Goal: Information Seeking & Learning: Compare options

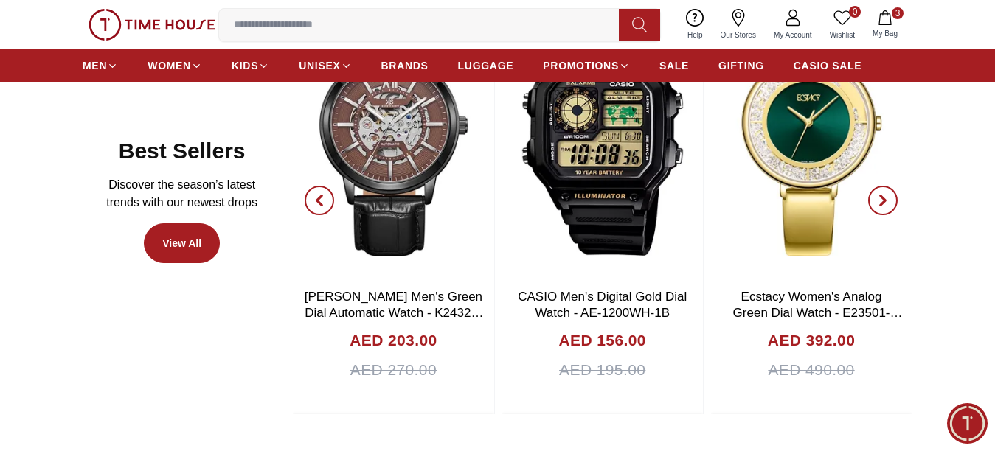
scroll to position [664, 0]
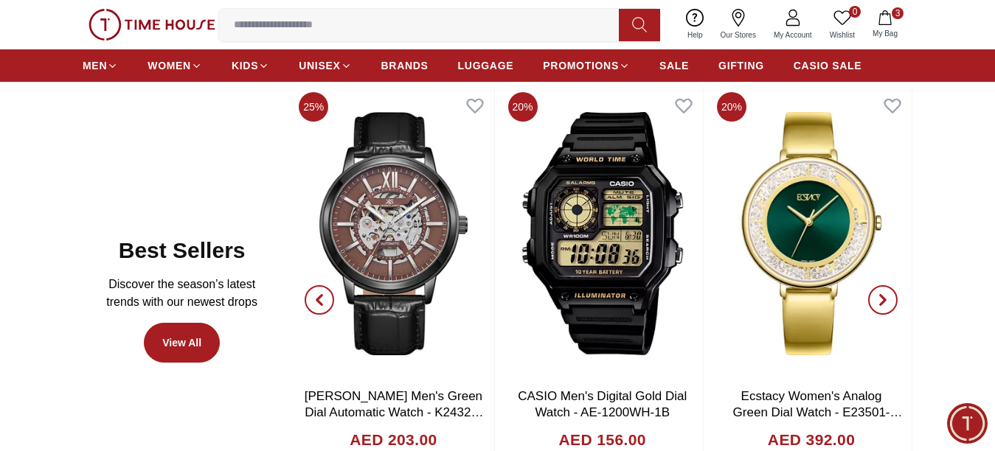
click at [879, 306] on icon "button" at bounding box center [883, 300] width 12 height 12
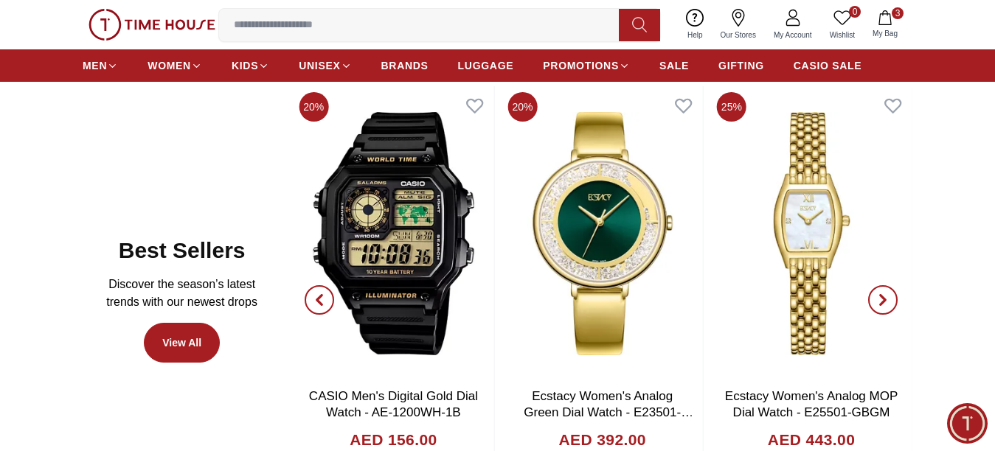
click at [879, 306] on icon "button" at bounding box center [883, 300] width 12 height 12
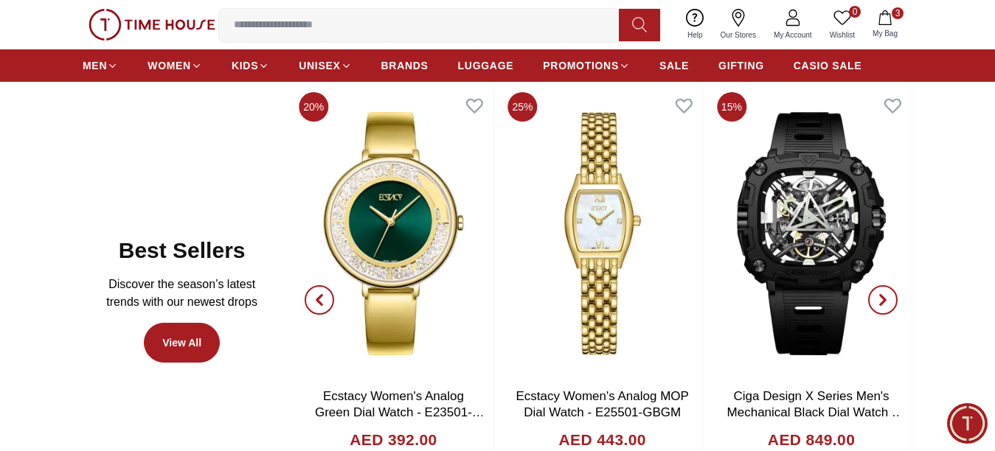
click at [879, 306] on icon "button" at bounding box center [883, 300] width 12 height 12
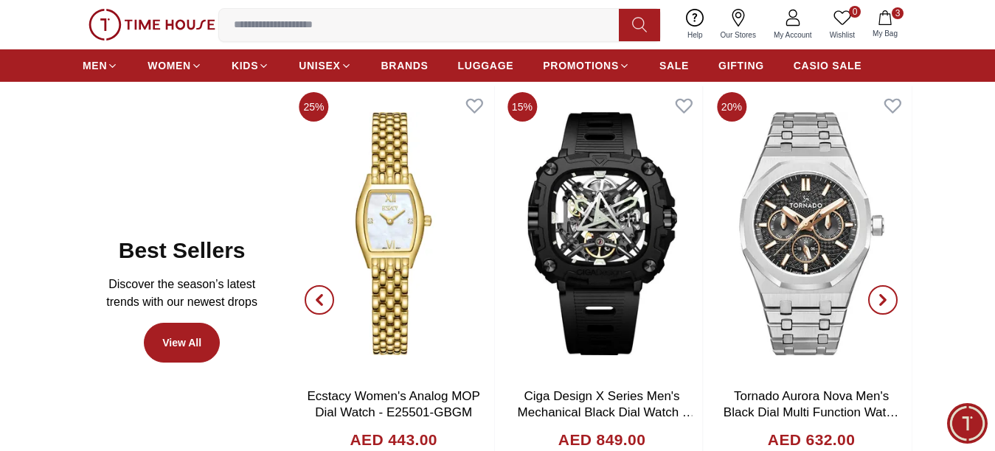
click at [881, 305] on icon "button" at bounding box center [883, 301] width 4 height 10
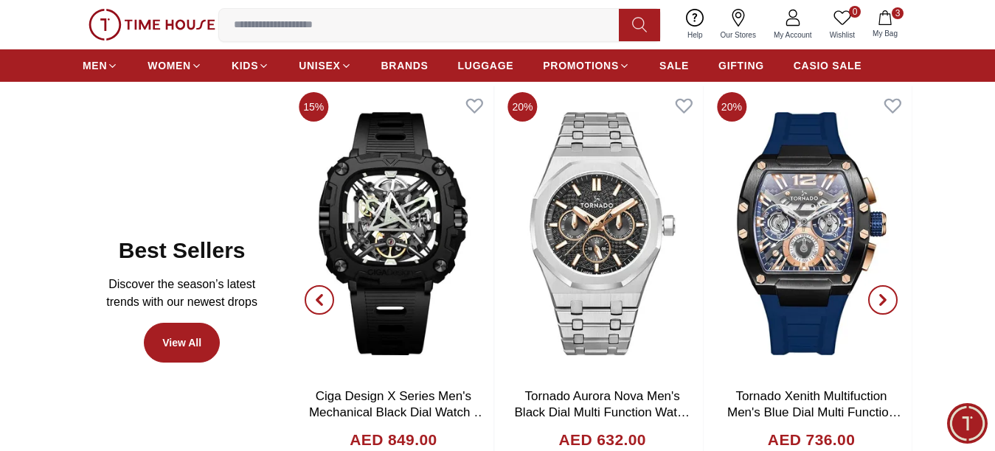
click at [881, 305] on icon "button" at bounding box center [883, 301] width 4 height 10
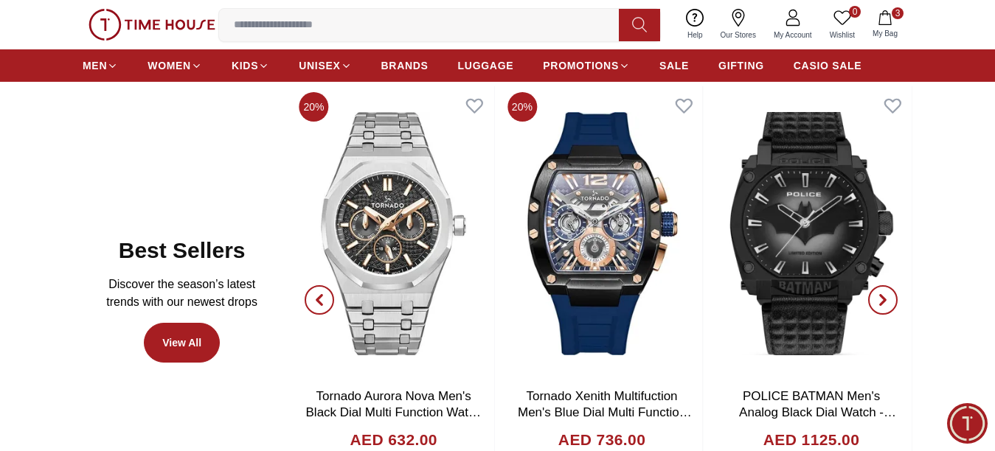
click at [881, 305] on icon "button" at bounding box center [883, 301] width 4 height 10
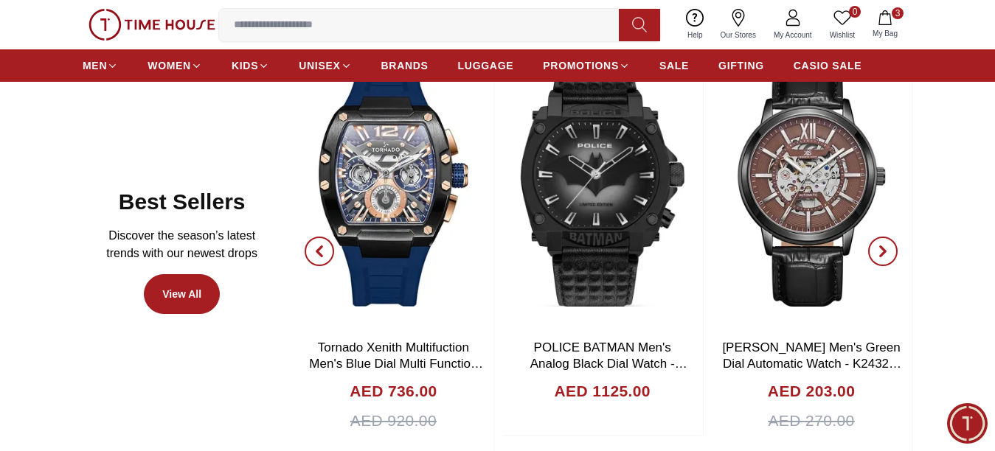
scroll to position [738, 0]
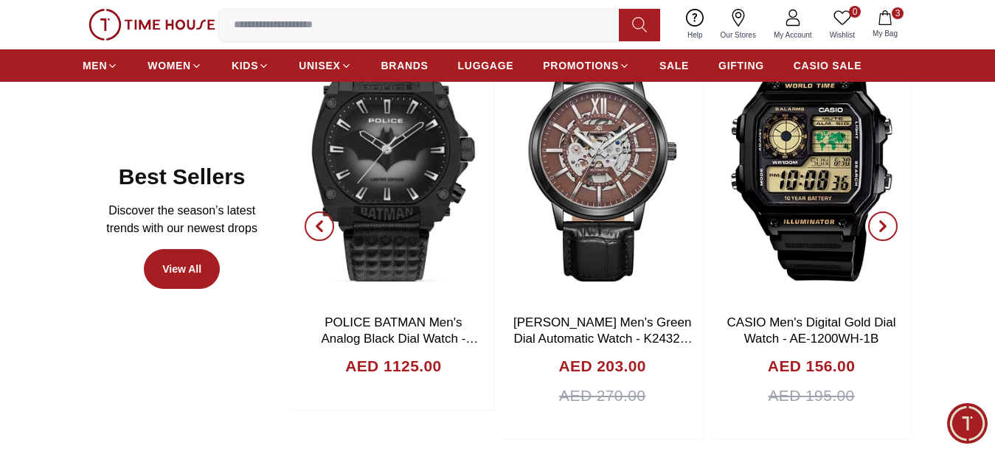
click at [879, 241] on span "button" at bounding box center [883, 227] width 30 height 30
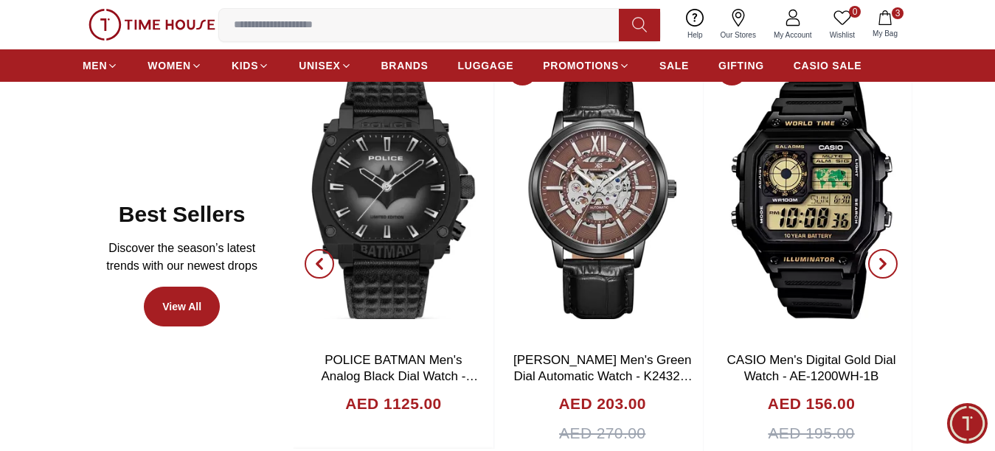
scroll to position [664, 0]
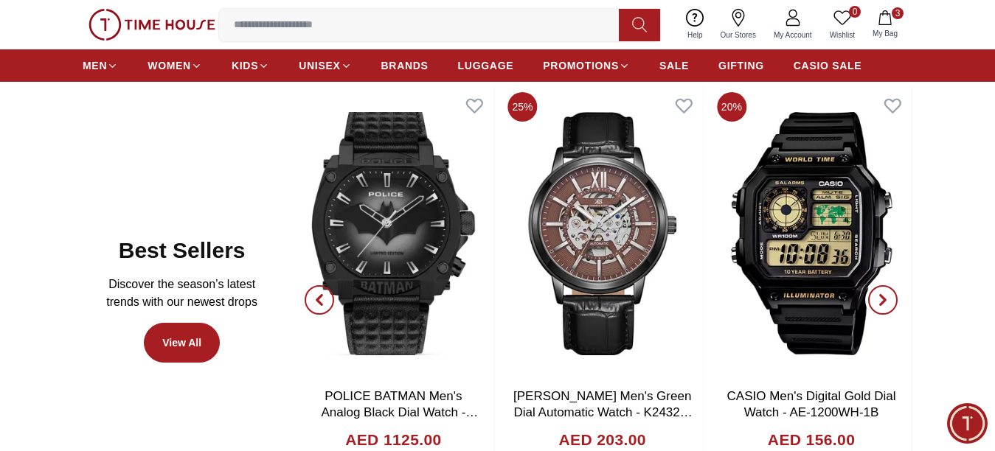
click at [878, 306] on icon "button" at bounding box center [883, 300] width 12 height 12
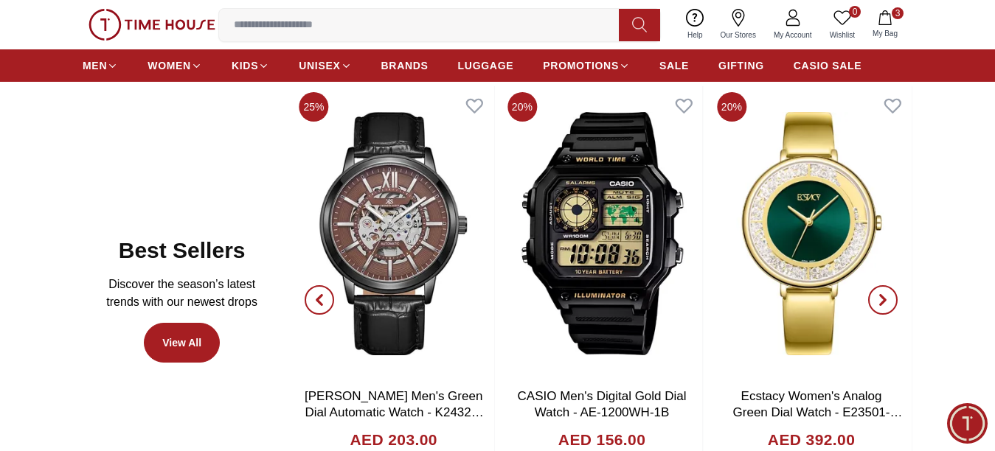
click at [878, 306] on icon "button" at bounding box center [883, 300] width 12 height 12
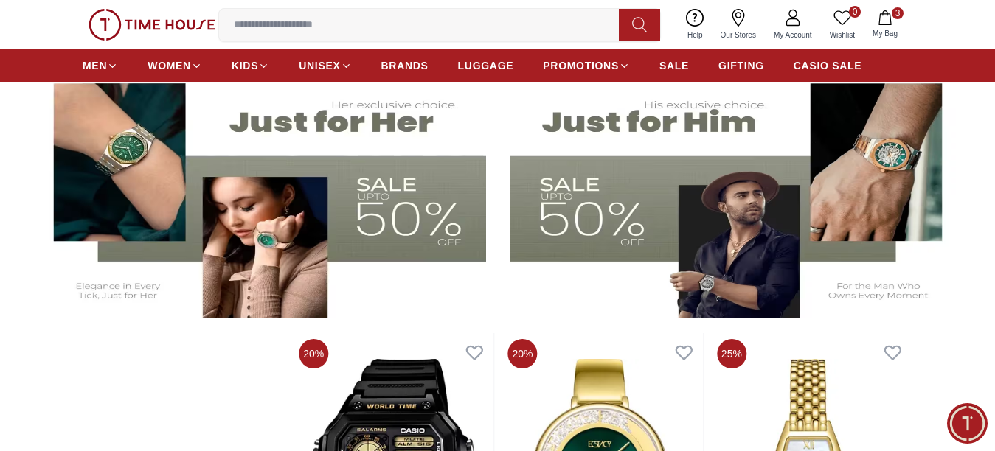
scroll to position [295, 0]
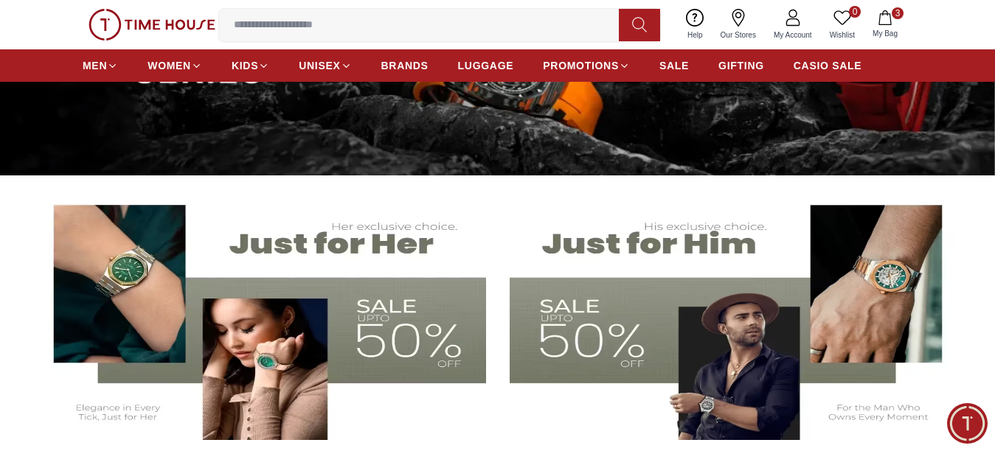
click at [669, 246] on img at bounding box center [735, 315] width 451 height 250
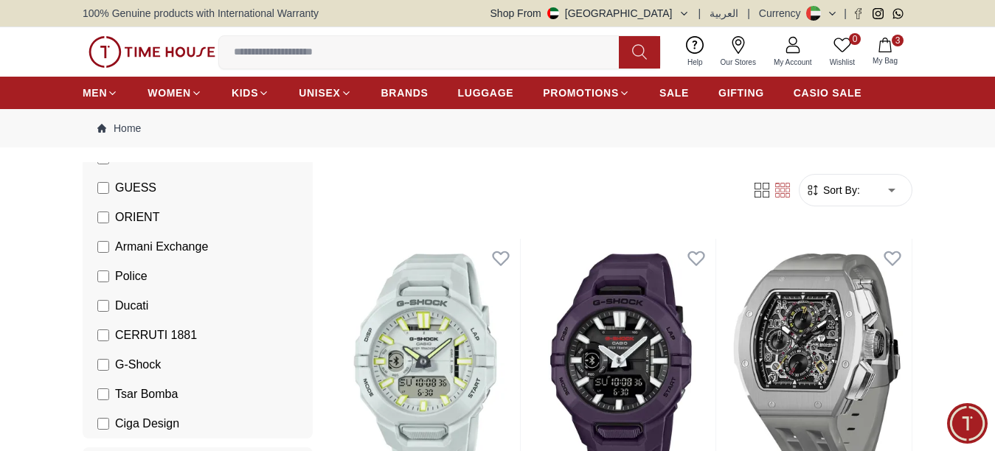
scroll to position [369, 0]
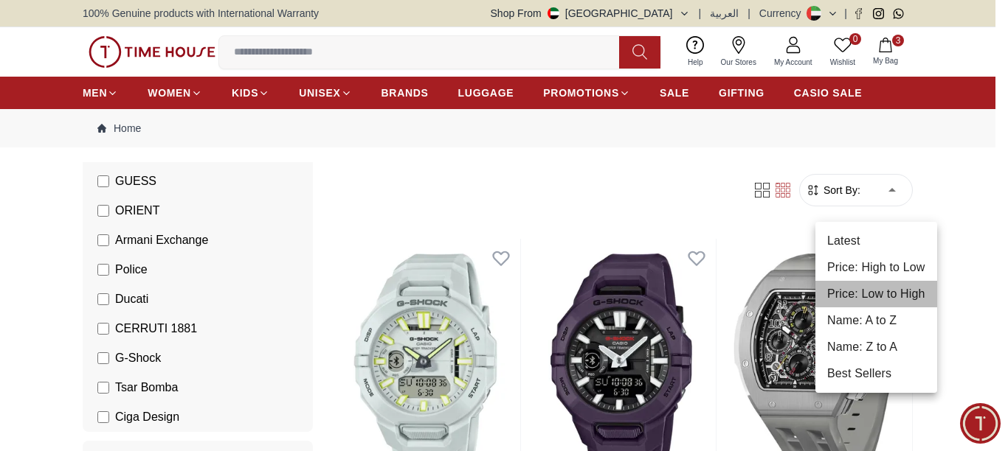
click at [882, 290] on li "Price: Low to High" at bounding box center [876, 294] width 122 height 27
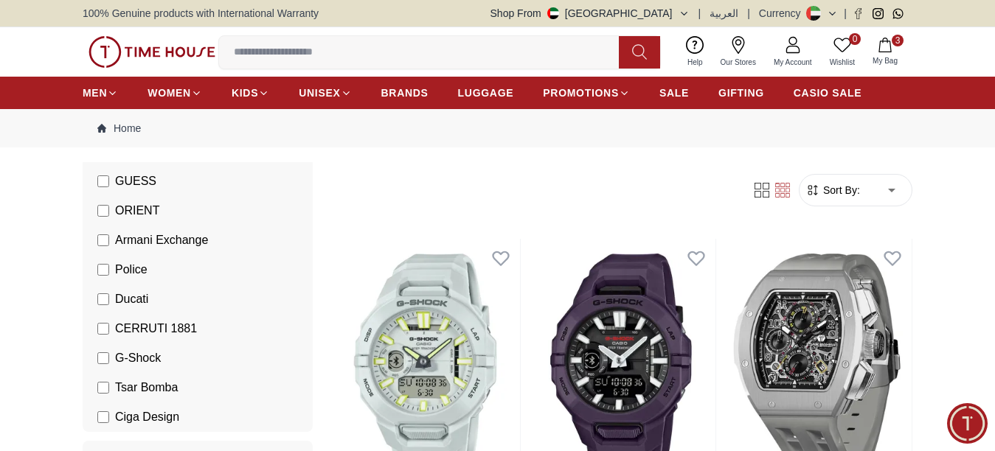
type input "*"
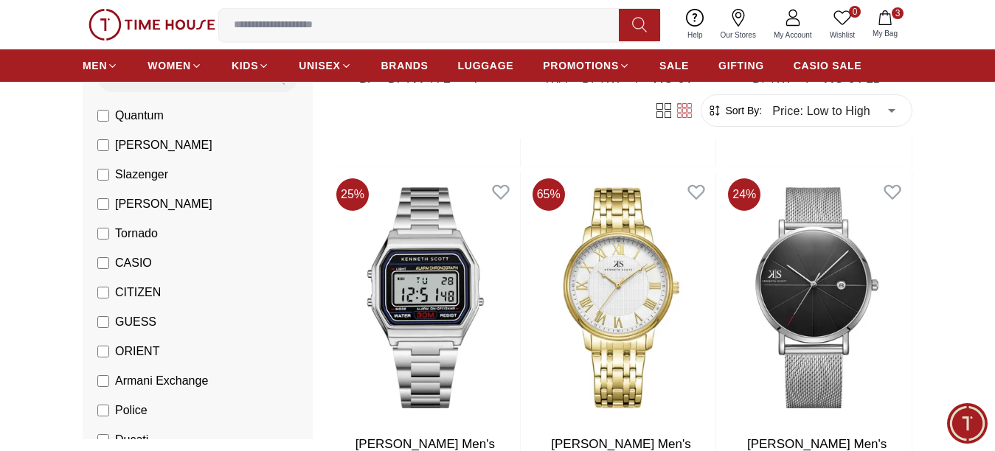
scroll to position [148, 0]
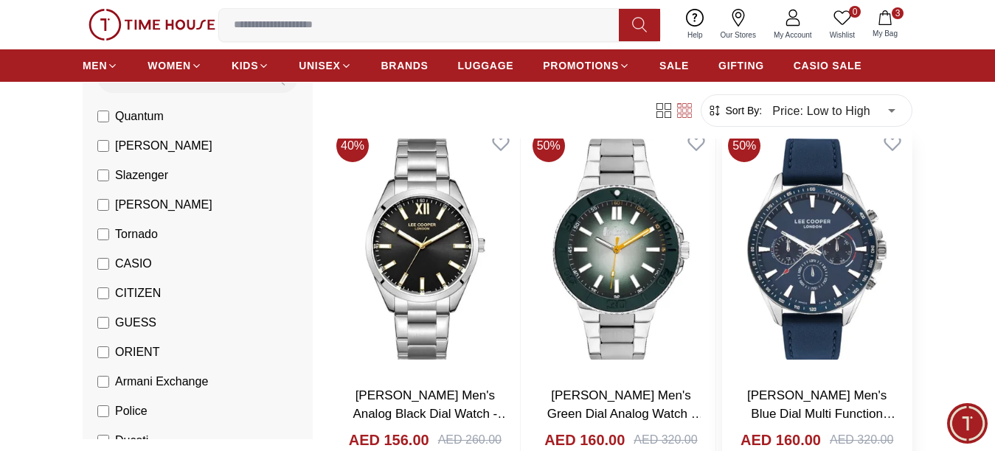
scroll to position [516, 0]
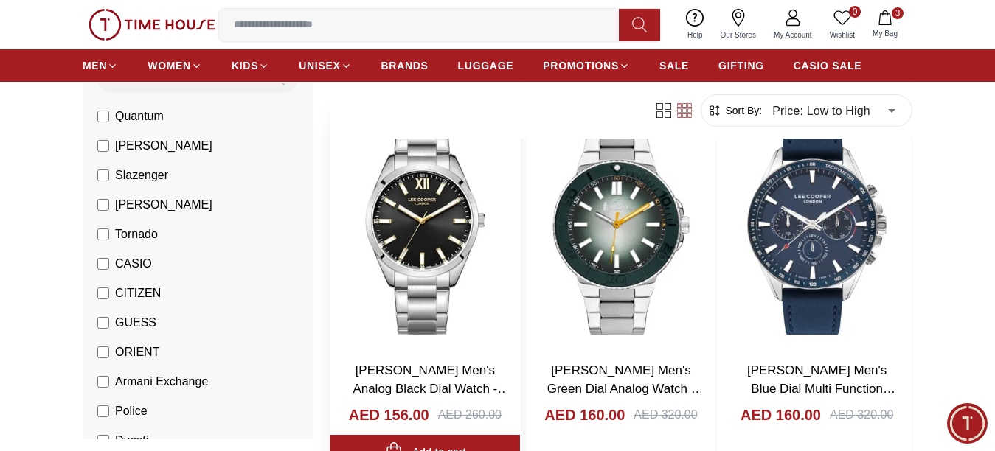
click at [410, 230] on img at bounding box center [425, 224] width 190 height 250
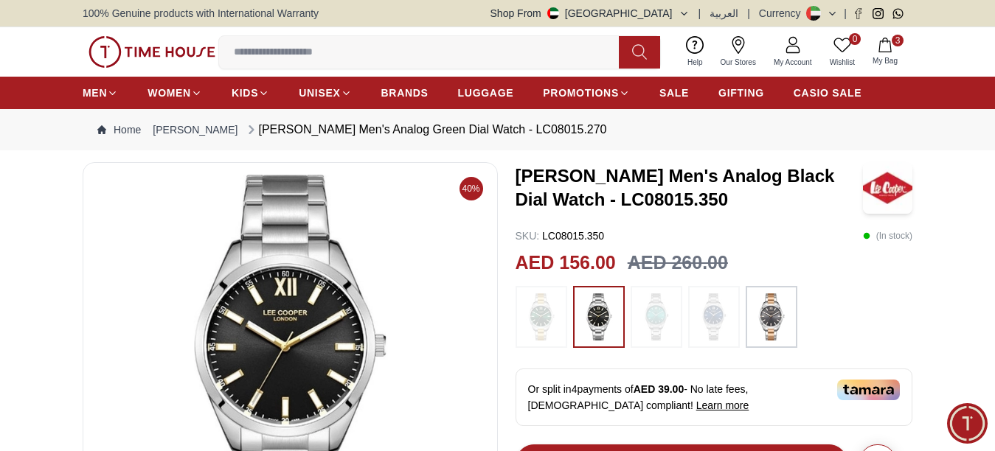
scroll to position [74, 0]
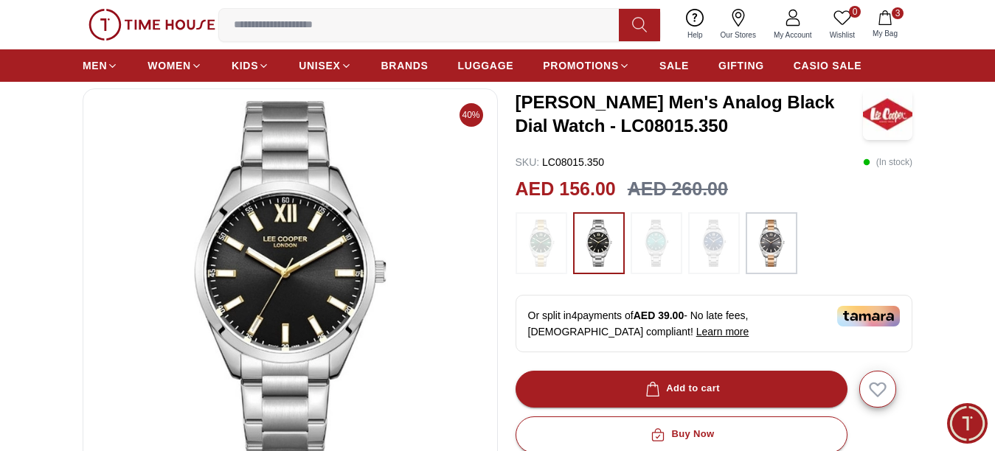
click at [784, 258] on img at bounding box center [771, 243] width 37 height 47
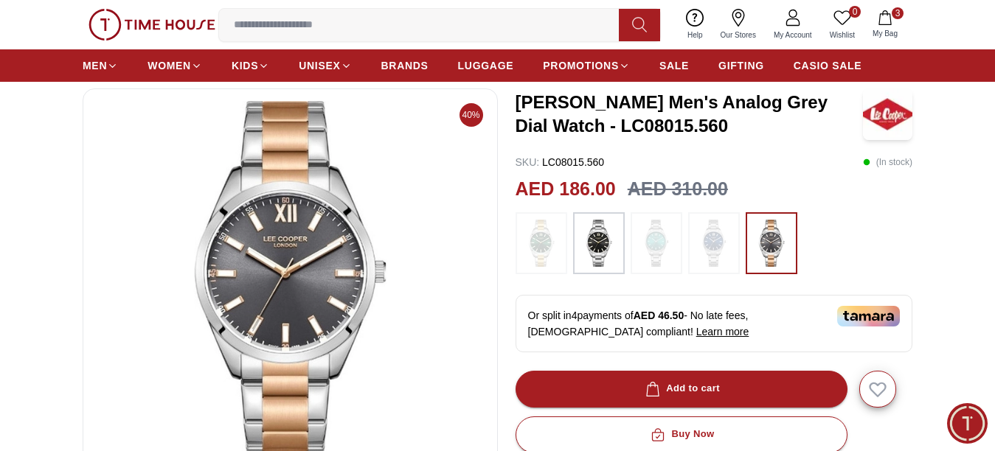
click at [551, 250] on img at bounding box center [541, 243] width 37 height 47
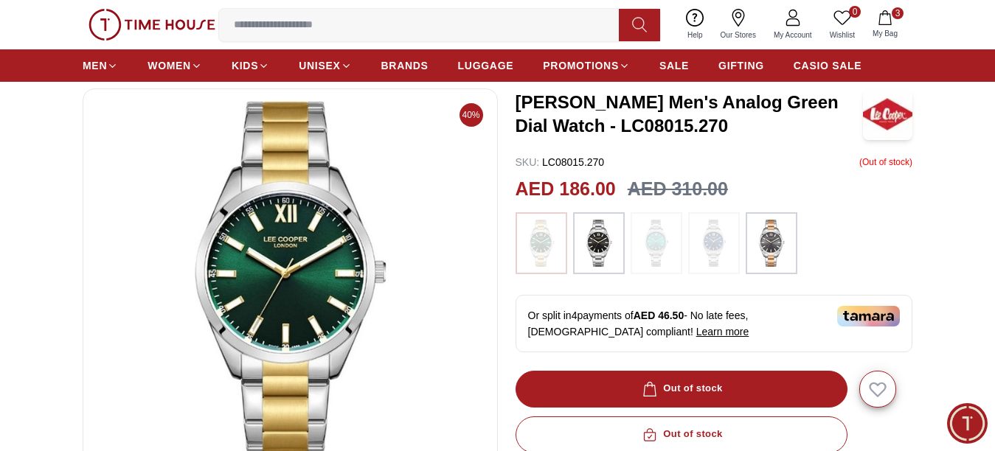
click at [662, 247] on img at bounding box center [656, 243] width 37 height 47
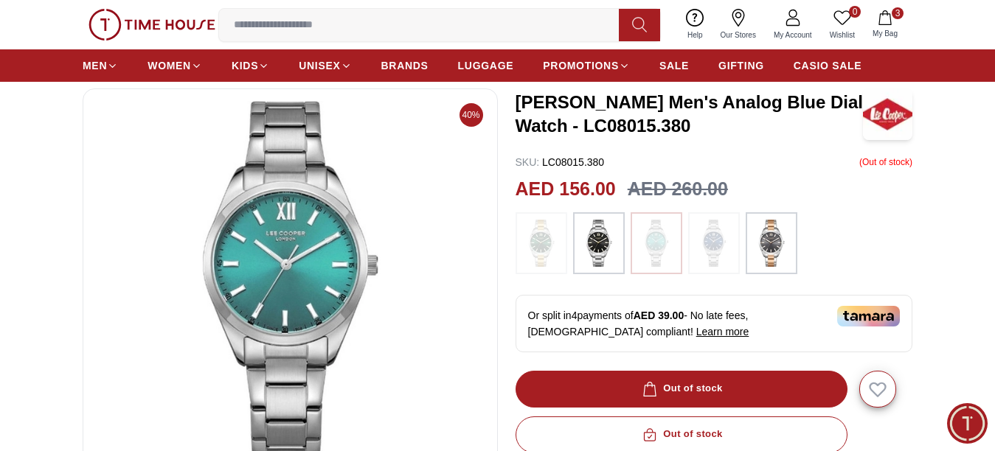
click at [712, 250] on img at bounding box center [714, 243] width 37 height 47
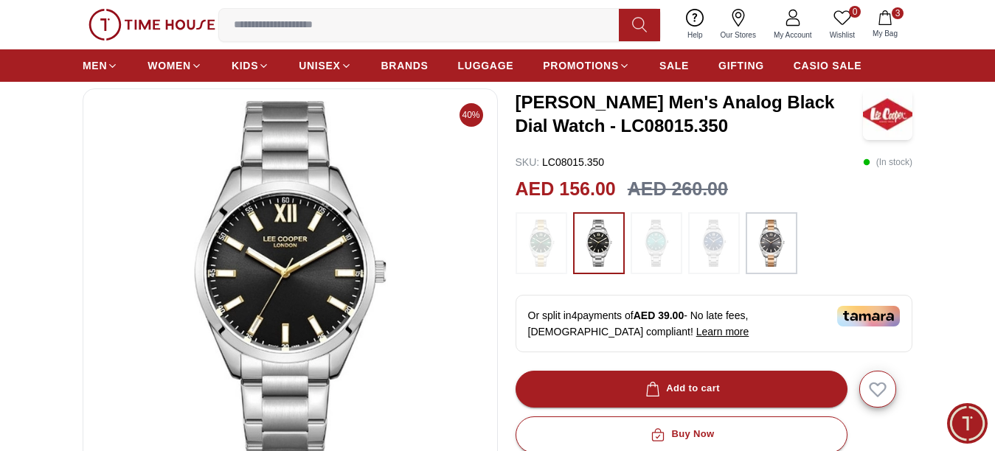
scroll to position [516, 0]
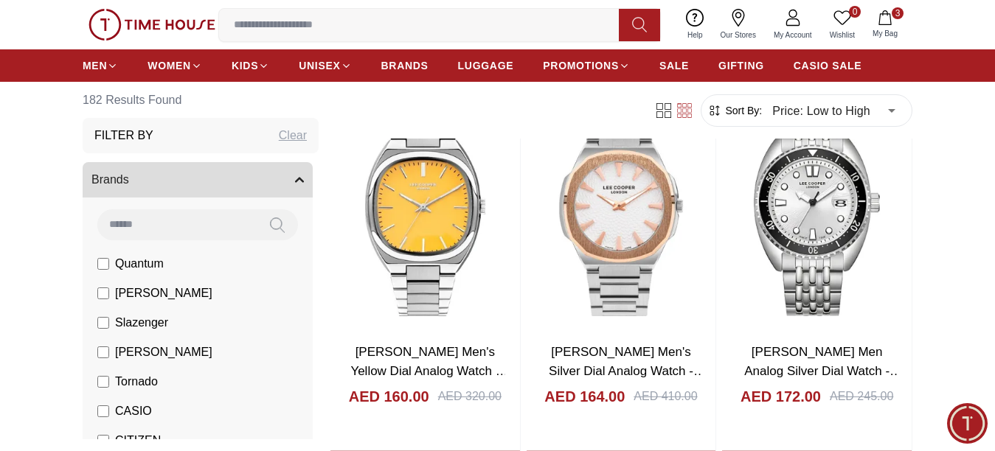
scroll to position [885, 0]
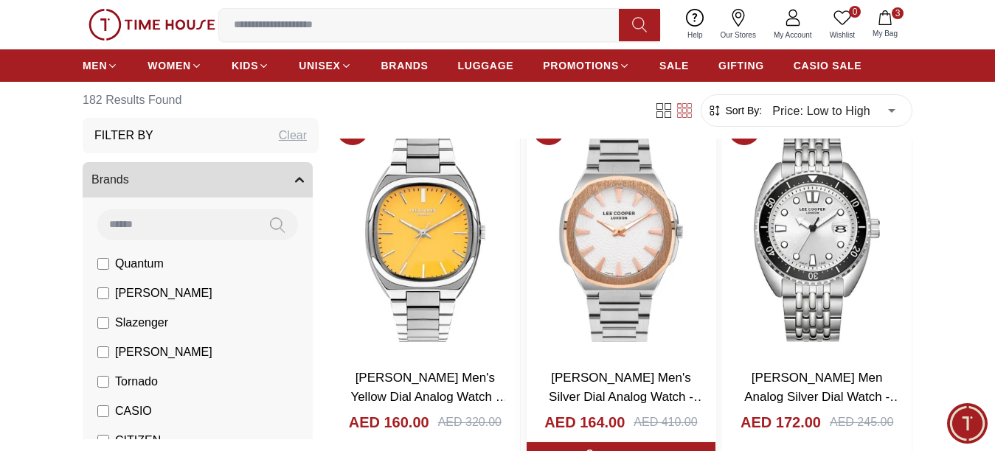
click at [640, 229] on img at bounding box center [622, 232] width 190 height 250
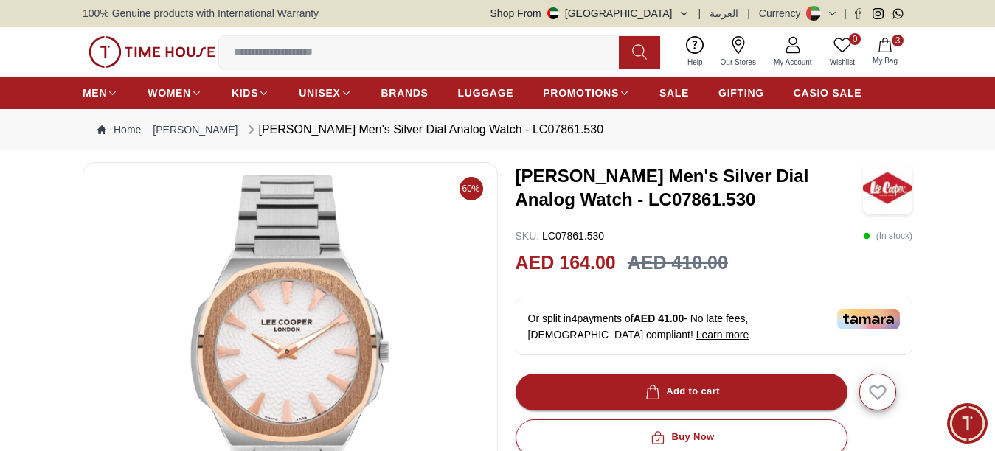
scroll to position [74, 0]
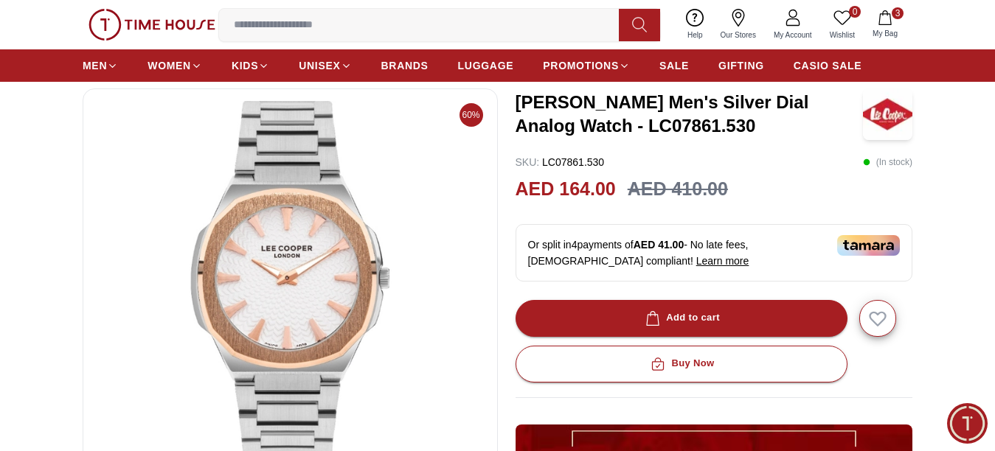
click at [323, 277] on img at bounding box center [290, 278] width 390 height 354
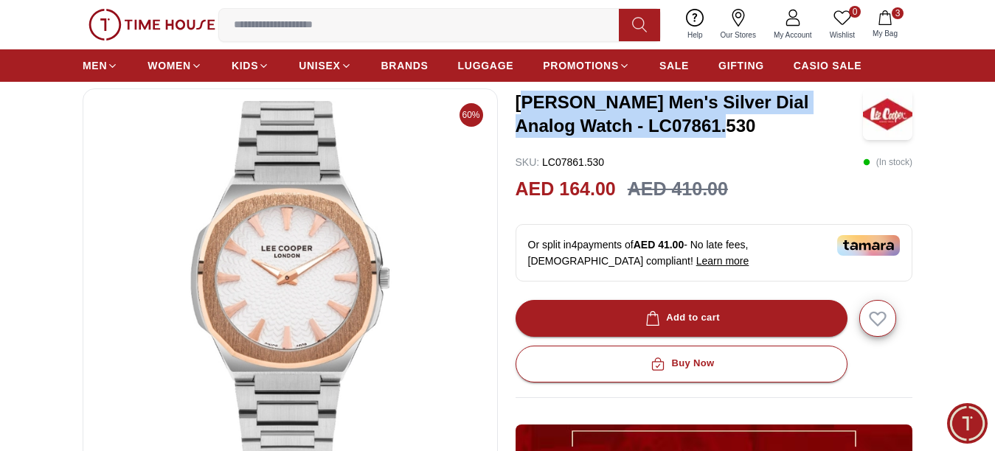
drag, startPoint x: 522, startPoint y: 109, endPoint x: 697, endPoint y: 139, distance: 177.4
click at [697, 138] on h3 "[PERSON_NAME] Men's Silver Dial Analog Watch - LC07861.530" at bounding box center [690, 114] width 348 height 47
drag, startPoint x: 537, startPoint y: 104, endPoint x: 704, endPoint y: 139, distance: 170.3
click at [704, 139] on div "60% [PERSON_NAME] Men's Silver Dial Analog Watch - LC07861.530 SKU : LC07861.53…" at bounding box center [498, 408] width 830 height 639
copy h3 "[PERSON_NAME] Men's Silver Dial Analog Watch - LC07861.530"
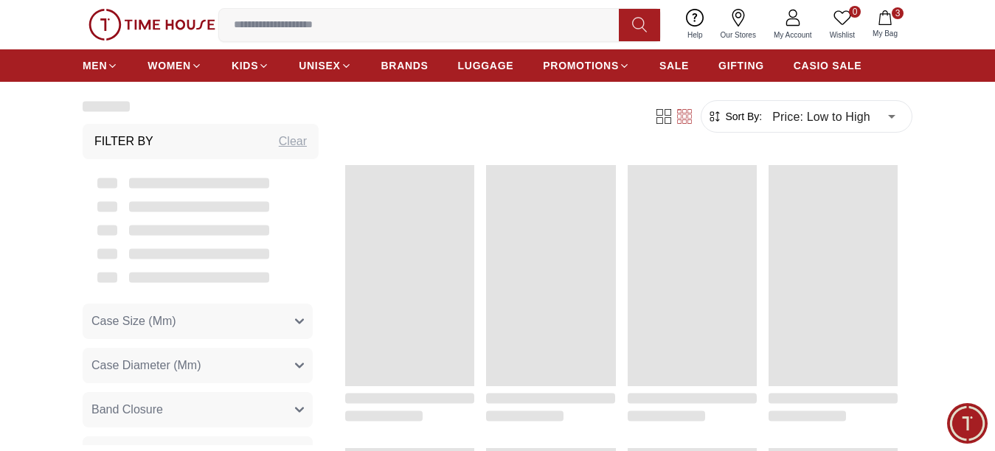
scroll to position [885, 0]
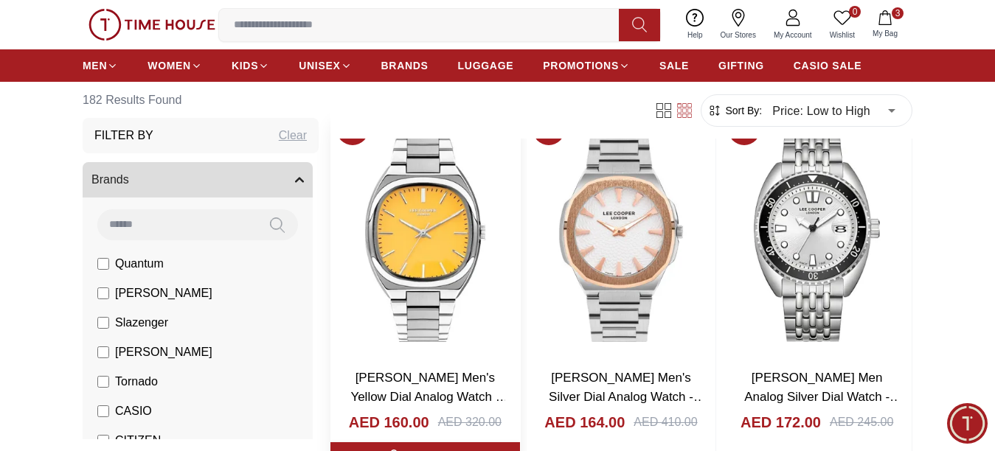
click at [436, 235] on img at bounding box center [425, 232] width 190 height 250
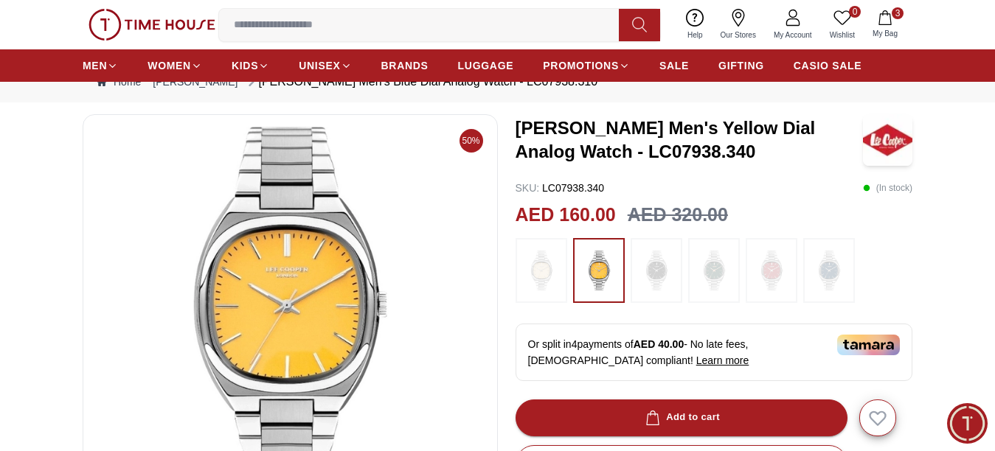
scroll to position [74, 0]
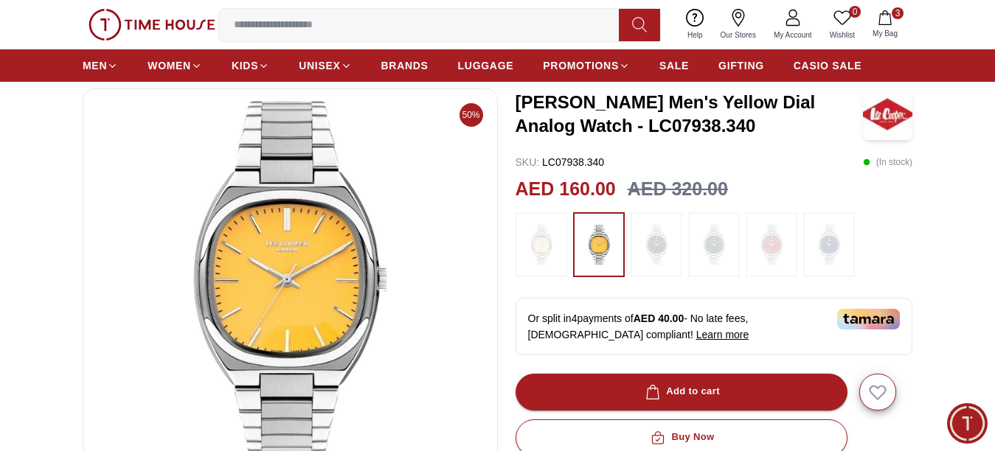
click at [542, 249] on img at bounding box center [541, 245] width 37 height 50
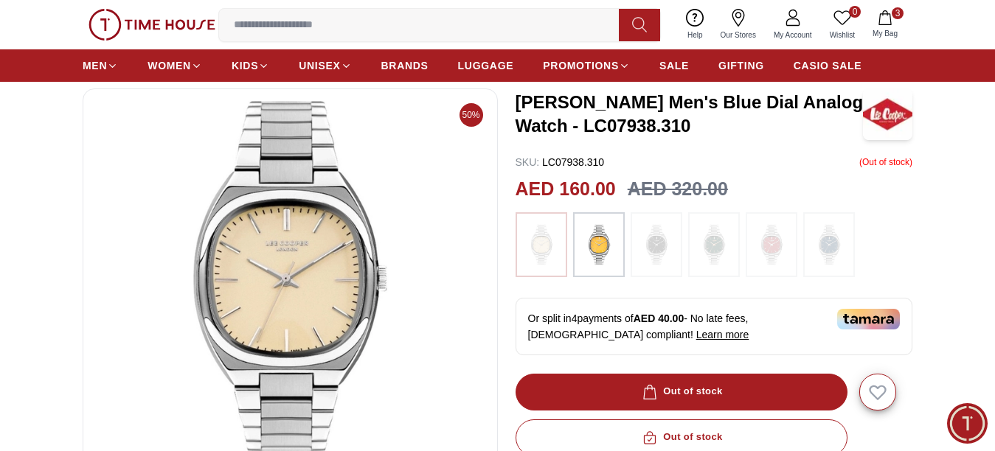
click at [663, 246] on img at bounding box center [656, 245] width 37 height 50
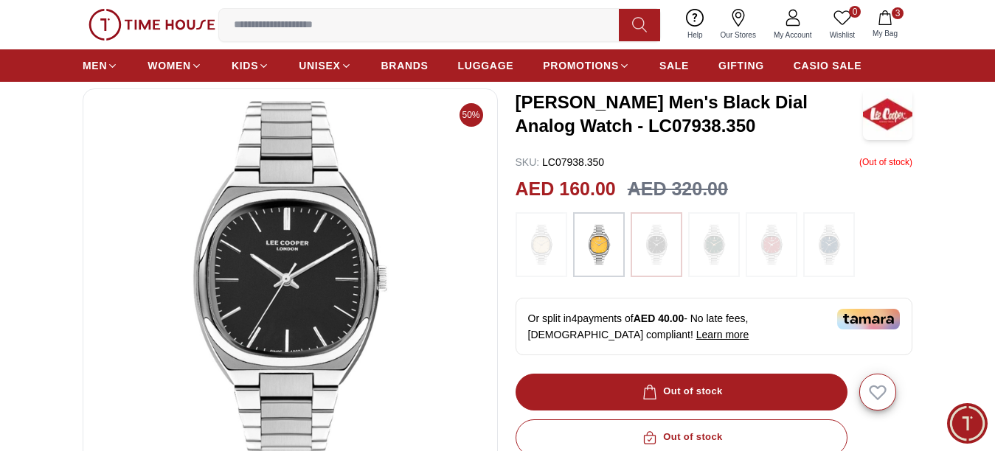
click at [705, 246] on img at bounding box center [714, 245] width 37 height 50
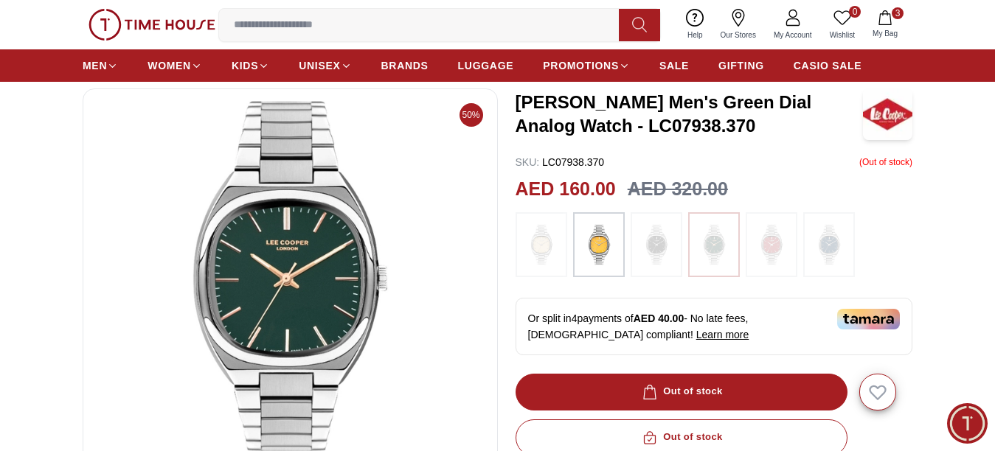
click at [759, 243] on img at bounding box center [771, 245] width 37 height 50
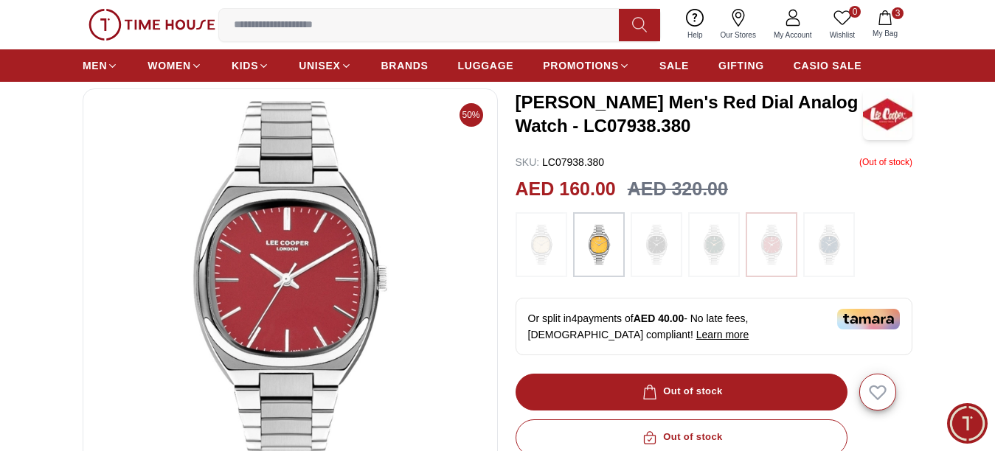
click at [829, 249] on img at bounding box center [829, 245] width 37 height 50
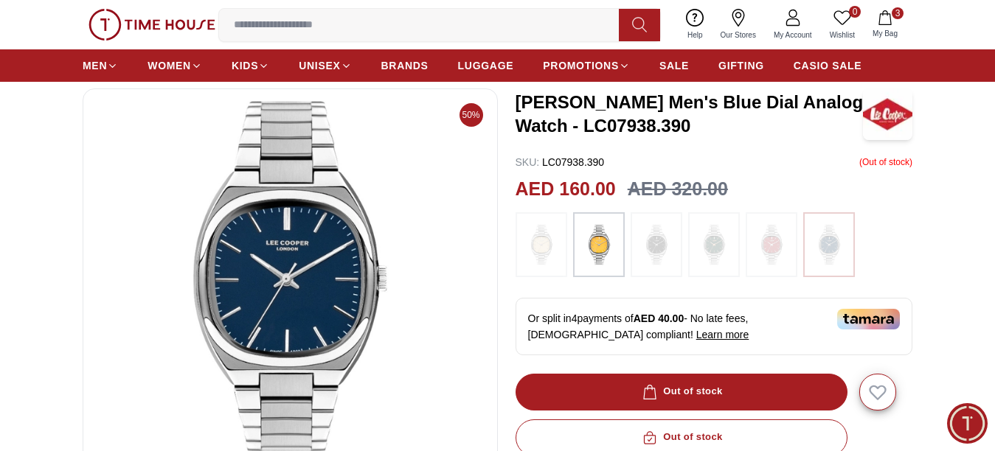
click at [547, 257] on img at bounding box center [541, 245] width 37 height 50
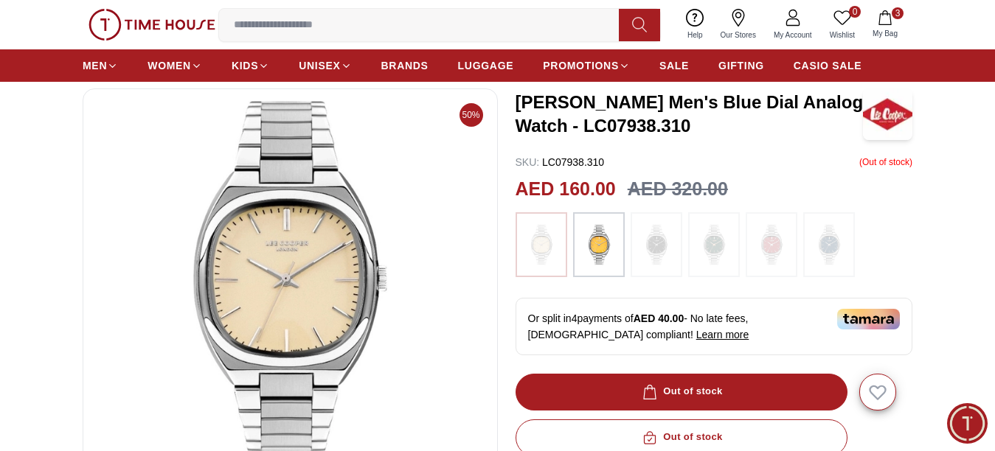
click at [606, 243] on img at bounding box center [599, 245] width 37 height 50
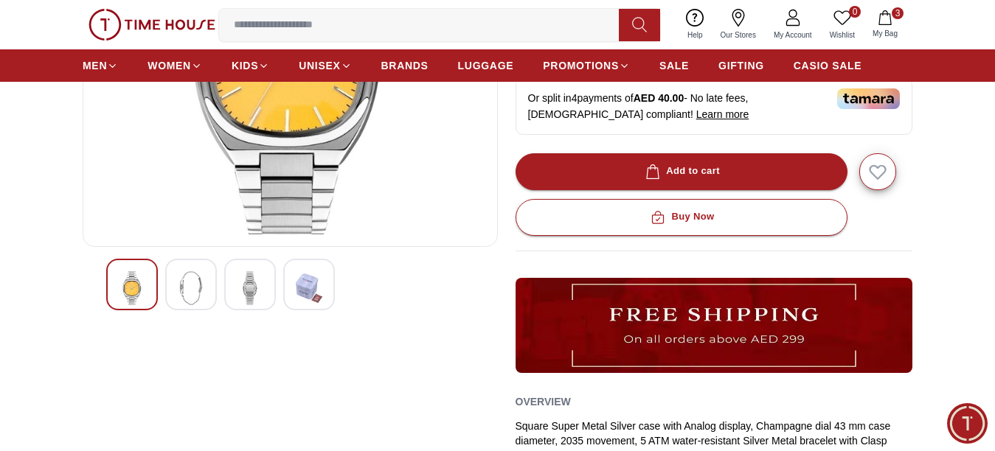
scroll to position [295, 0]
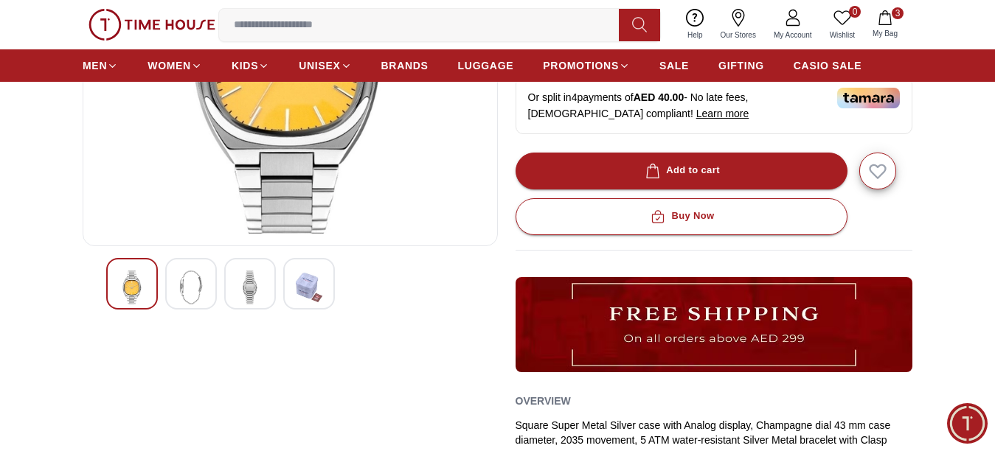
click at [191, 298] on img at bounding box center [191, 288] width 27 height 34
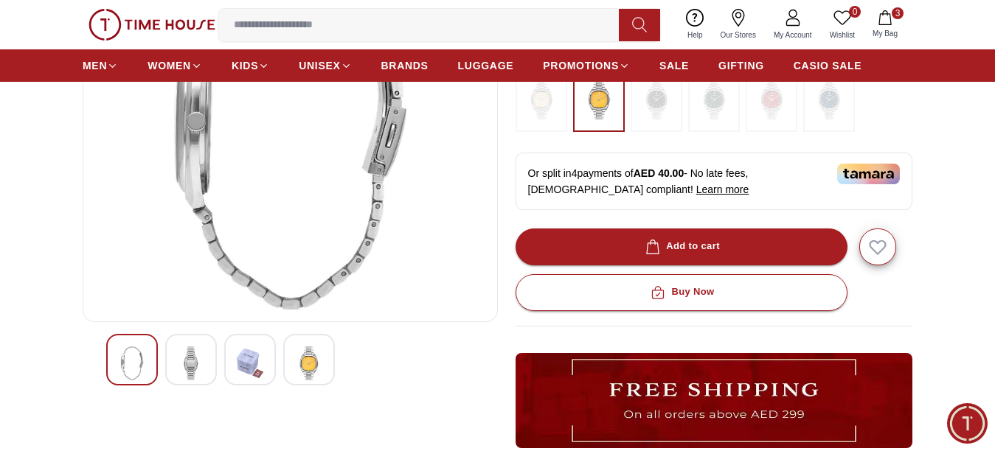
scroll to position [369, 0]
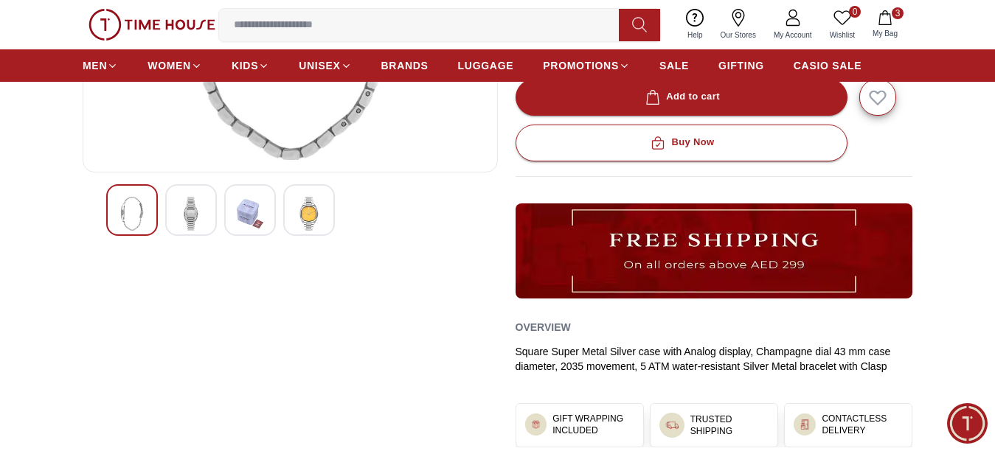
click at [314, 226] on img at bounding box center [309, 214] width 27 height 34
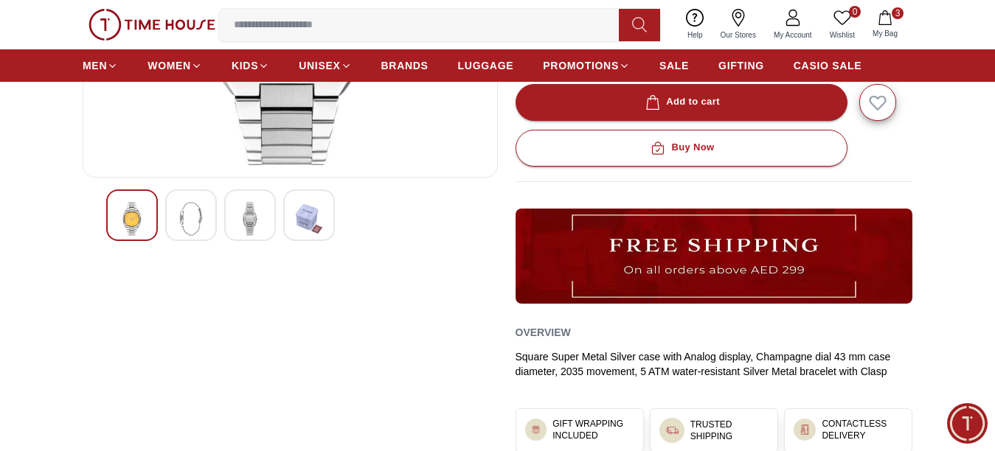
scroll to position [74, 0]
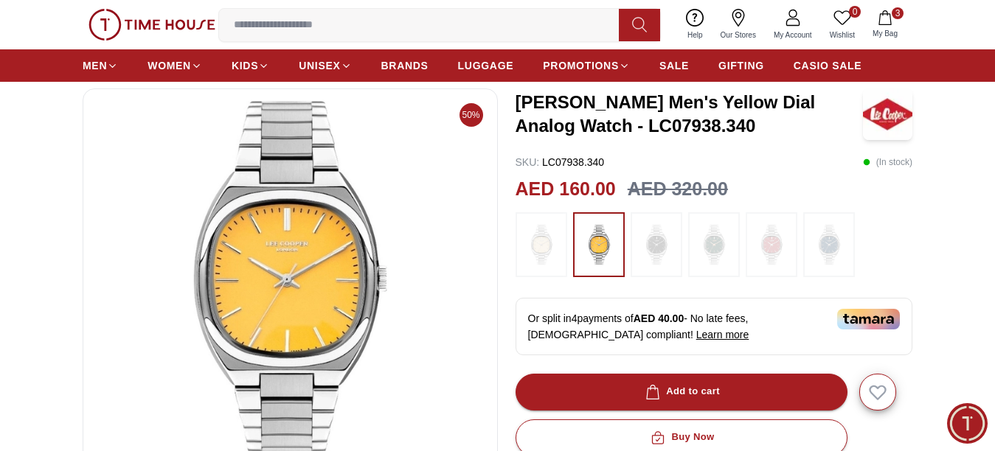
click at [889, 24] on icon "button" at bounding box center [885, 17] width 15 height 15
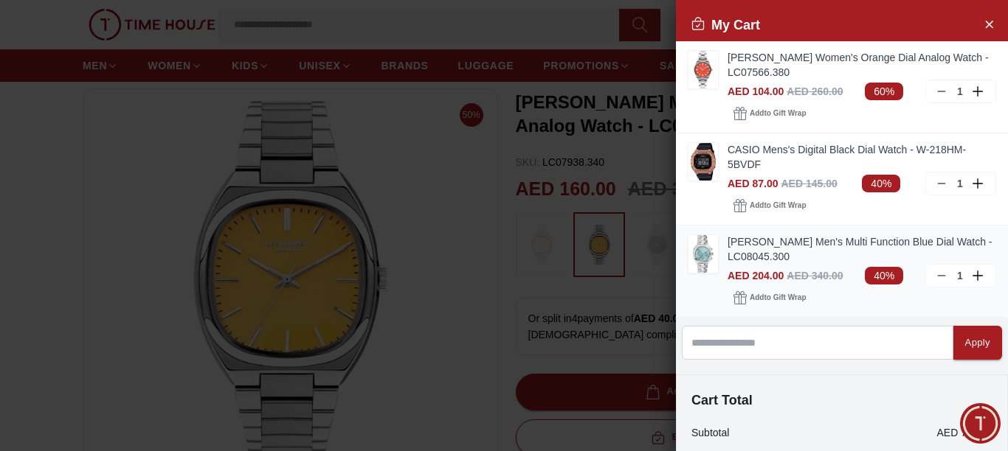
click at [768, 246] on link "[PERSON_NAME] Men's Multi Function Blue Dial Watch - LC08045.300" at bounding box center [861, 250] width 269 height 30
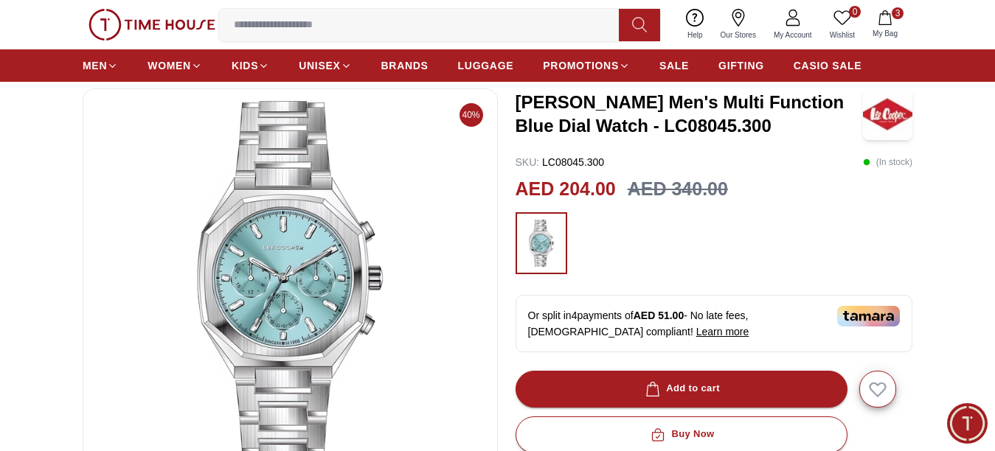
scroll to position [148, 0]
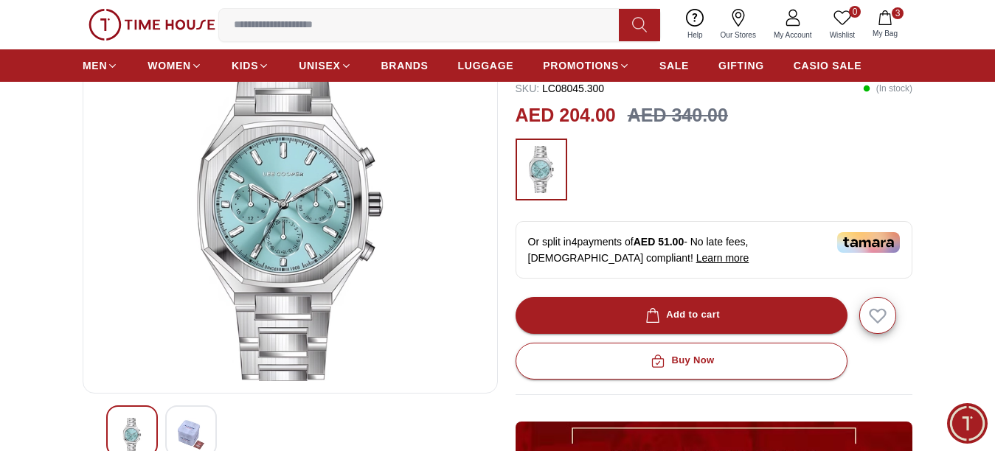
click at [196, 423] on div at bounding box center [191, 432] width 52 height 52
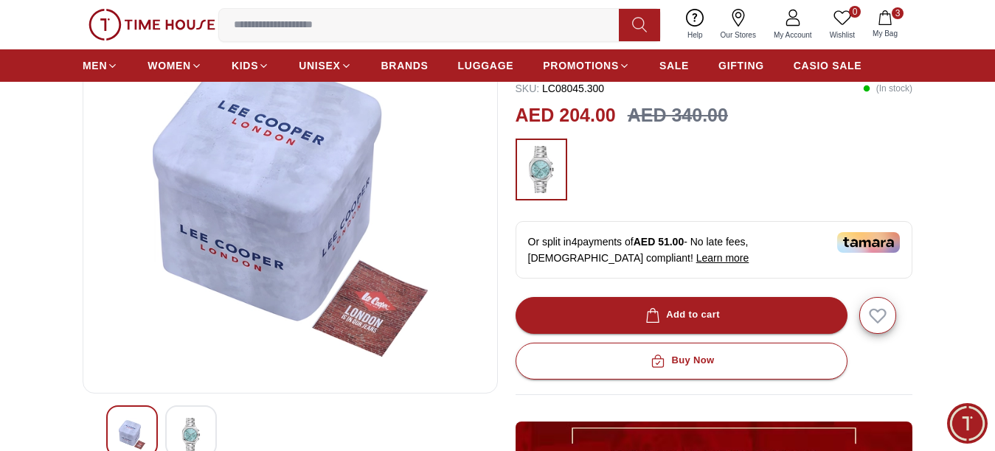
click at [126, 431] on img at bounding box center [132, 435] width 27 height 34
click at [202, 434] on img at bounding box center [191, 435] width 27 height 34
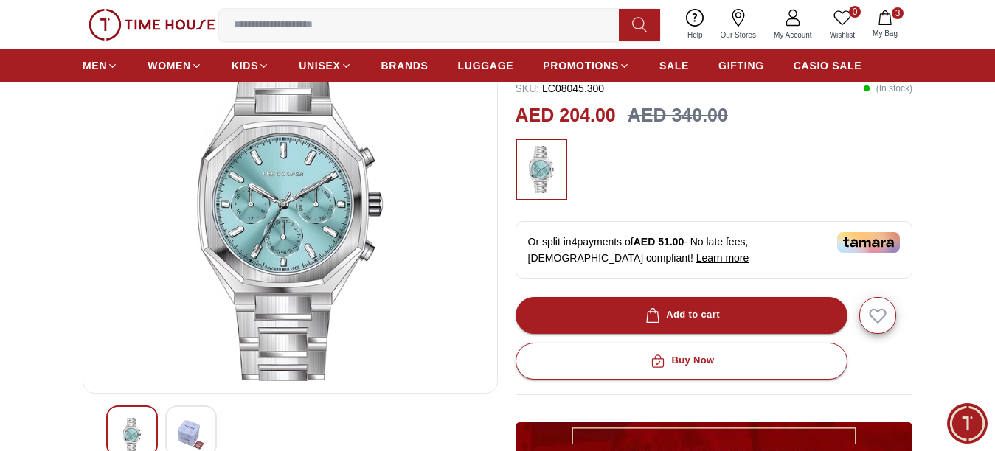
scroll to position [74, 0]
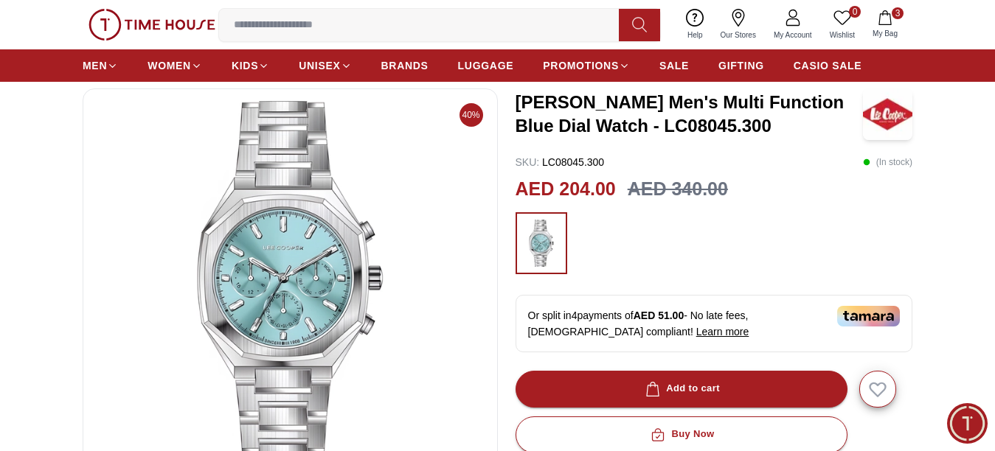
click at [349, 294] on img at bounding box center [290, 278] width 390 height 354
